Goal: Information Seeking & Learning: Check status

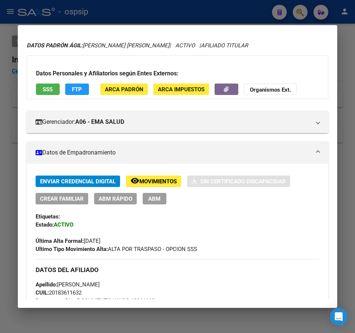
scroll to position [37, 0]
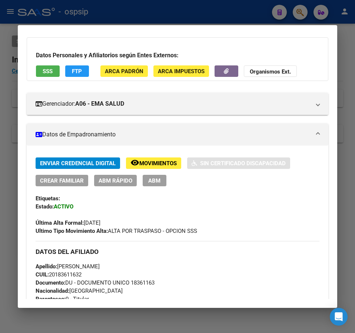
click at [198, 11] on div at bounding box center [177, 166] width 355 height 333
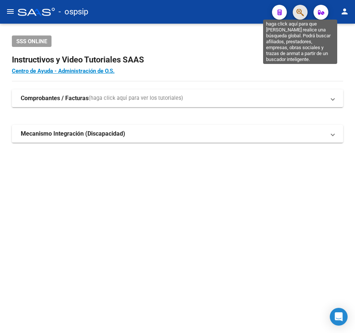
click at [303, 12] on icon "button" at bounding box center [299, 12] width 7 height 9
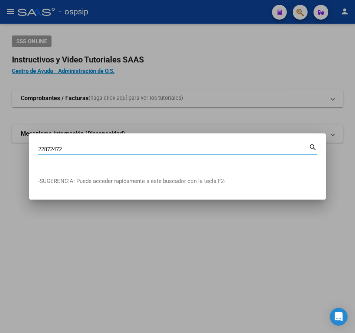
type input "22872472"
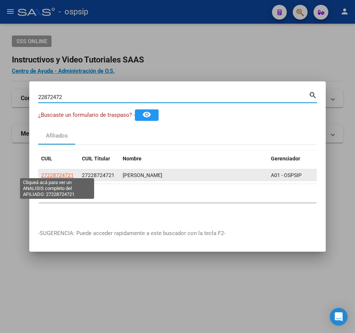
click at [58, 172] on span "27228724721" at bounding box center [57, 175] width 33 height 6
type textarea "27228724721"
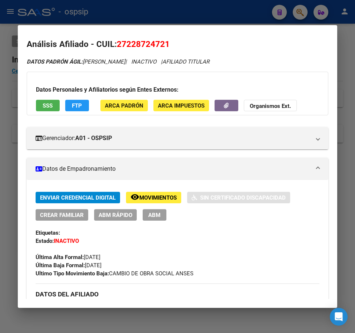
scroll to position [0, 0]
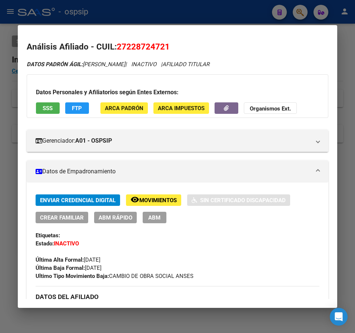
click at [81, 110] on span "FTP" at bounding box center [77, 108] width 10 height 7
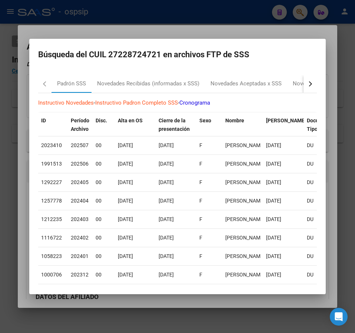
click at [306, 85] on div "button" at bounding box center [308, 83] width 5 height 5
click at [208, 82] on div "RG Altas x OPCION ONLINE (ARCA)" at bounding box center [198, 84] width 88 height 9
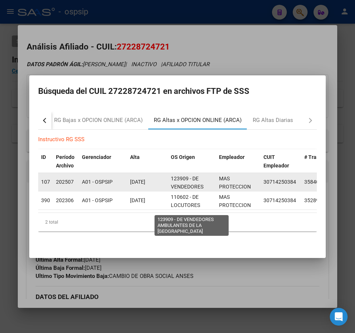
scroll to position [27, 0]
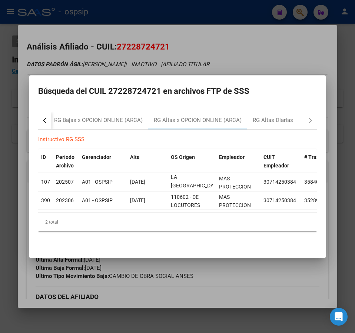
click at [294, 52] on div at bounding box center [177, 166] width 355 height 333
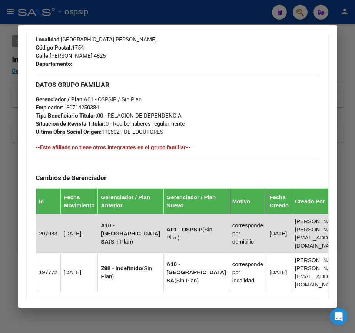
scroll to position [501, 0]
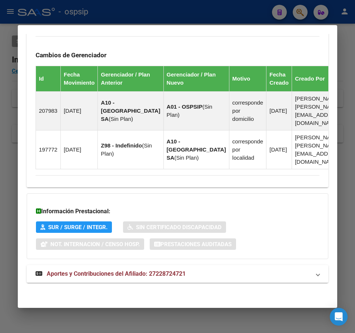
drag, startPoint x: 254, startPoint y: 268, endPoint x: 259, endPoint y: 266, distance: 5.2
click at [255, 268] on mat-expansion-panel-header "Aportes y Contribuciones del Afiliado: 27228724721" at bounding box center [177, 274] width 301 height 18
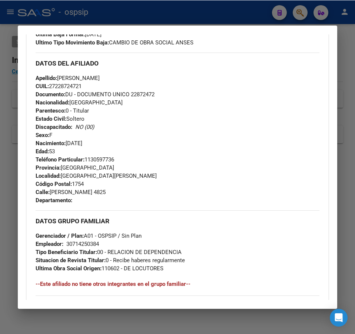
scroll to position [233, 0]
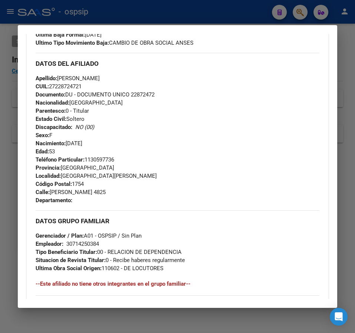
click at [194, 25] on mat-dialog-container "Análisis Afiliado - CUIL: 27228724721 DATOS PADRÓN ÁGIL: [PERSON_NAME] | INACTI…" at bounding box center [177, 166] width 319 height 283
click at [198, 18] on div at bounding box center [177, 166] width 355 height 333
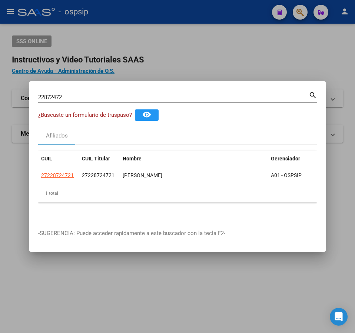
drag, startPoint x: 202, startPoint y: 24, endPoint x: 203, endPoint y: 30, distance: 5.3
click at [203, 27] on div at bounding box center [177, 166] width 355 height 333
